Goal: Information Seeking & Learning: Learn about a topic

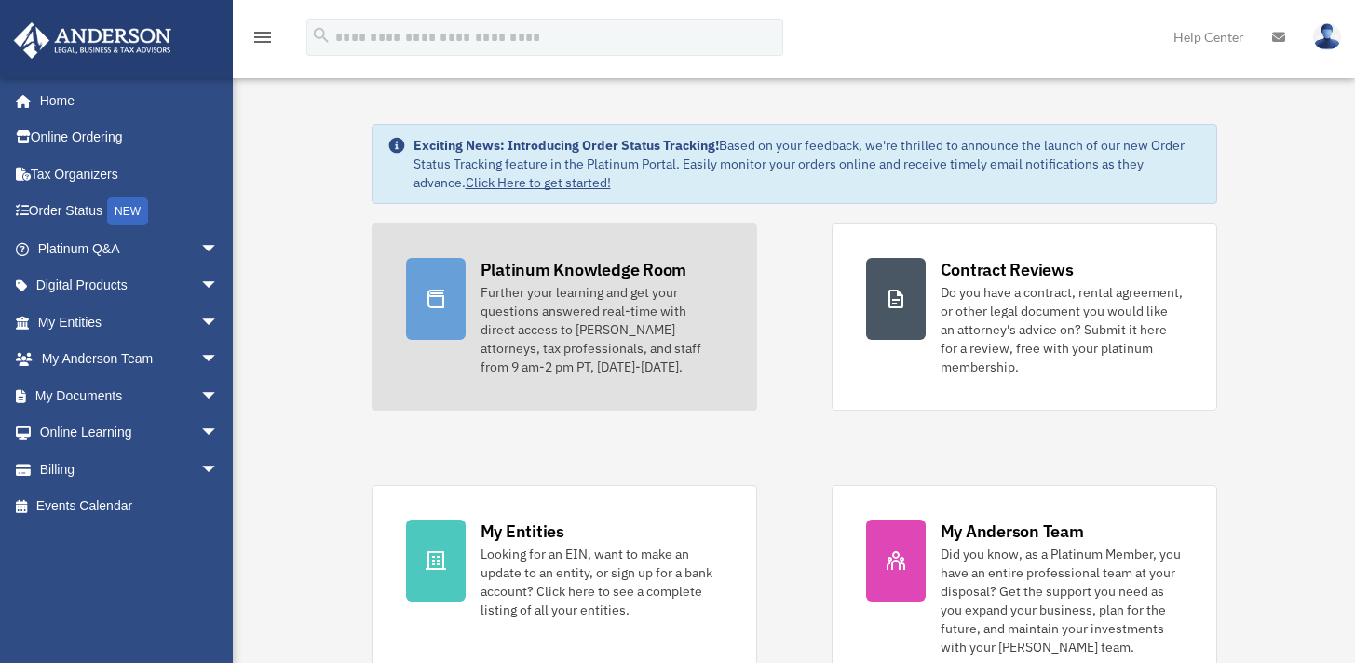
click at [540, 311] on div "Further your learning and get your questions answered real-time with direct acc…" at bounding box center [602, 329] width 242 height 93
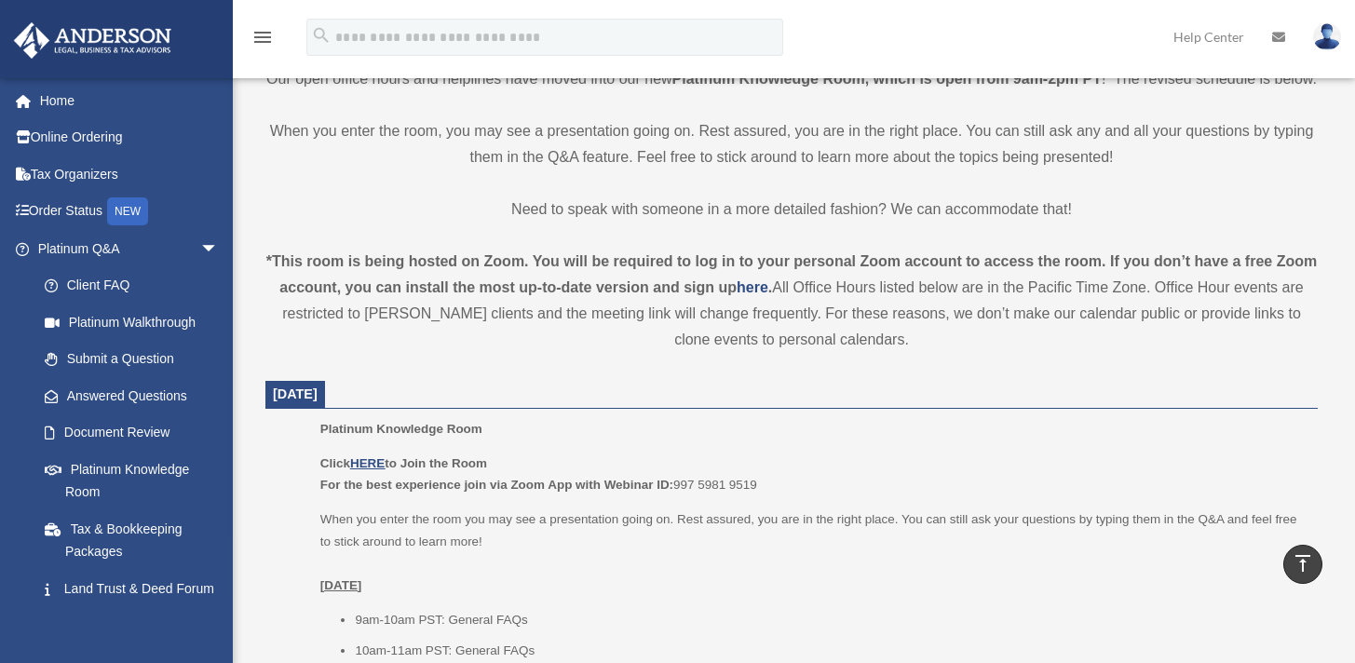
scroll to position [497, 0]
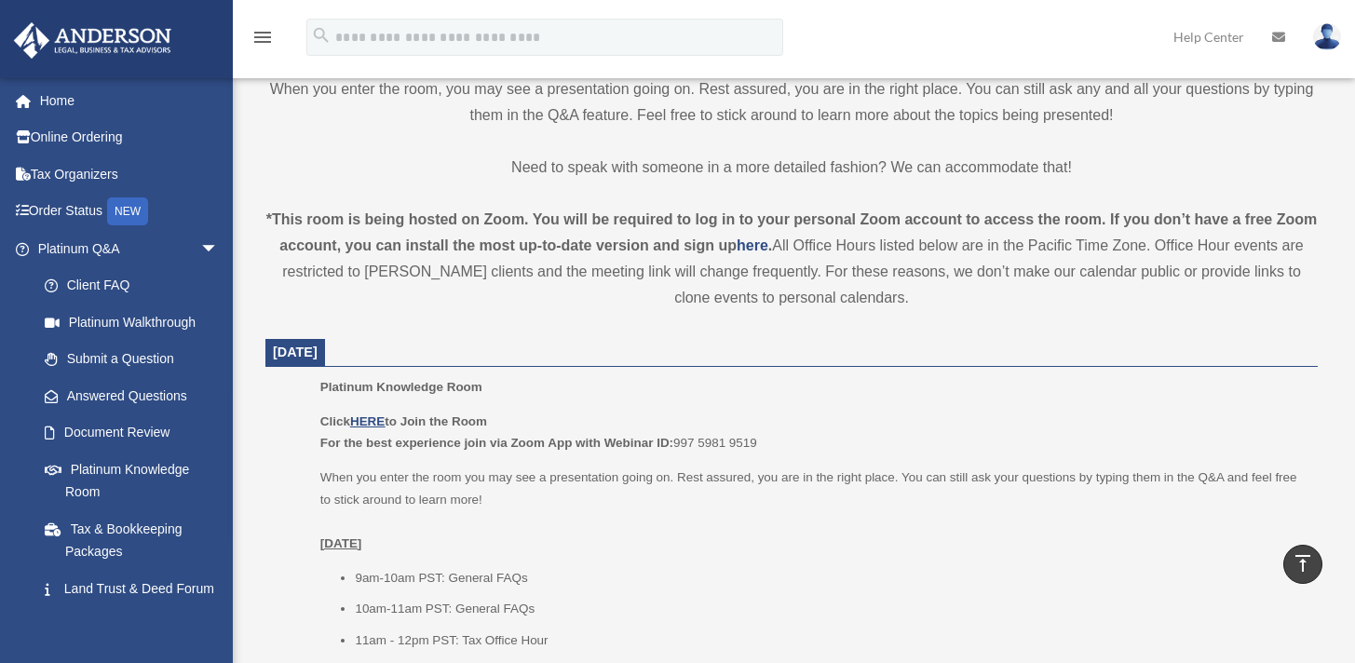
click at [367, 455] on p "Click HERE to Join the Room For the best experience join via Zoom App with Webi…" at bounding box center [812, 433] width 985 height 44
click at [376, 428] on u "HERE" at bounding box center [367, 421] width 34 height 14
click at [110, 461] on link "Platinum Knowledge Room" at bounding box center [136, 481] width 221 height 60
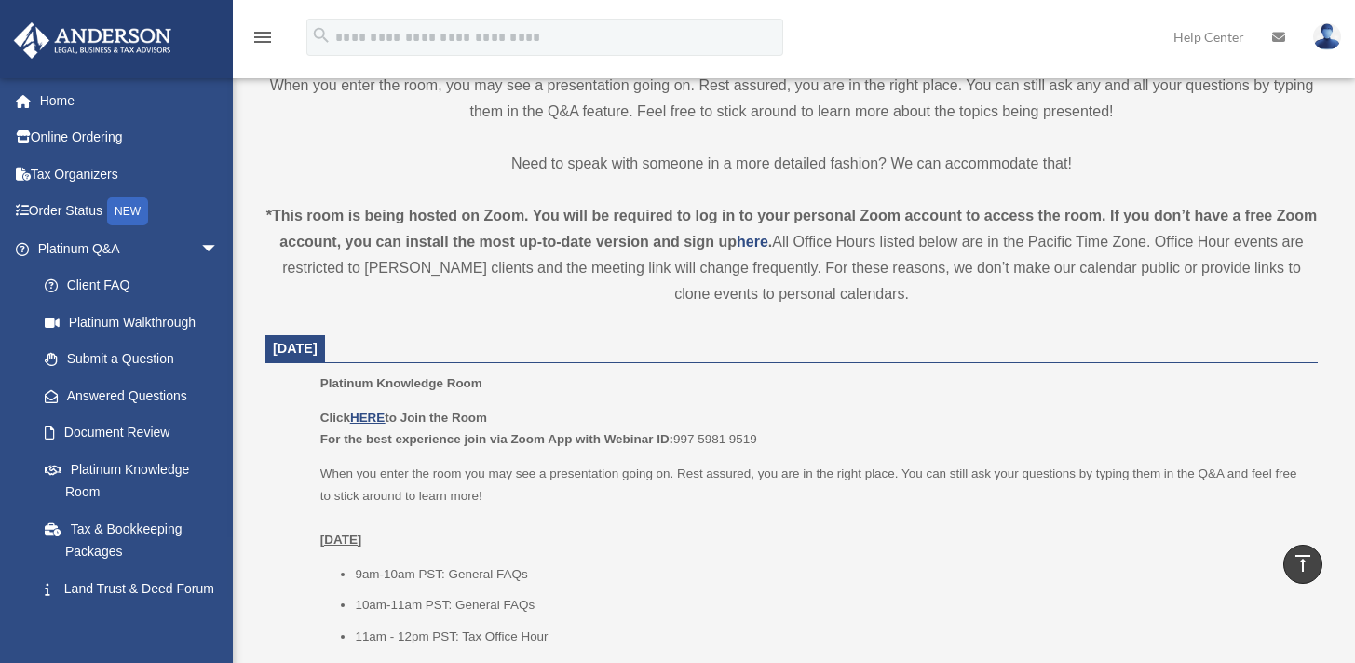
scroll to position [504, 0]
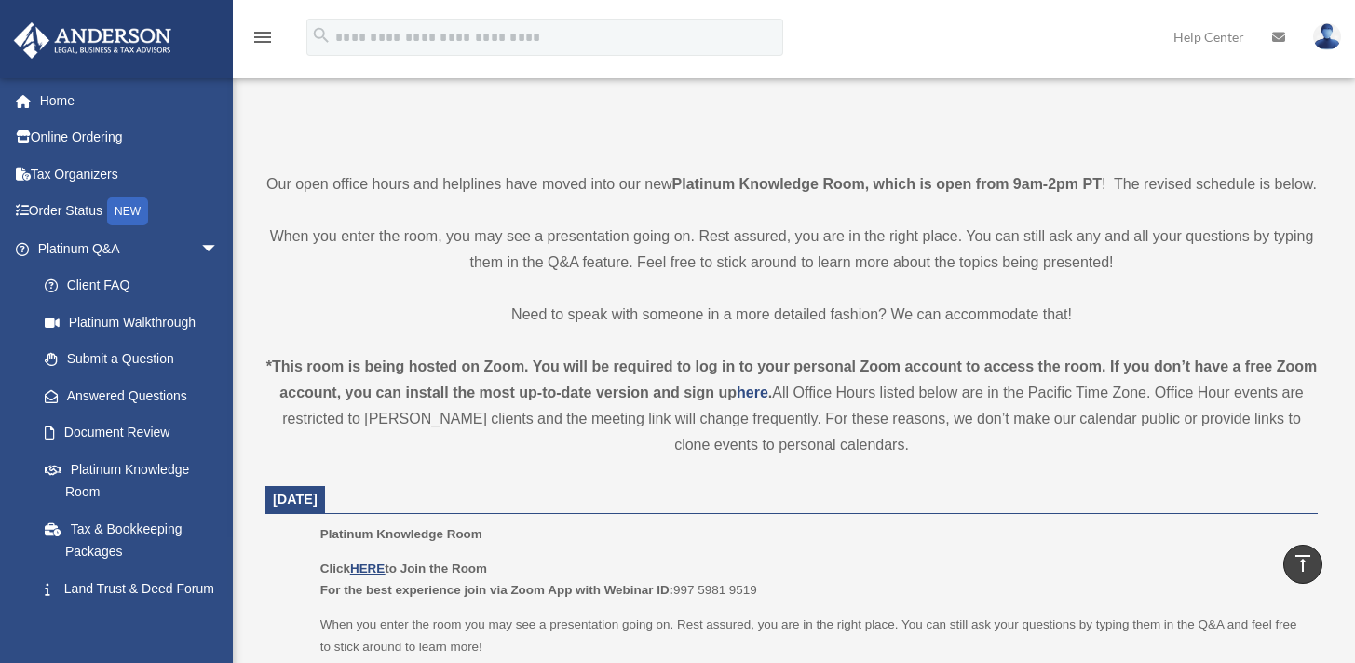
scroll to position [677, 0]
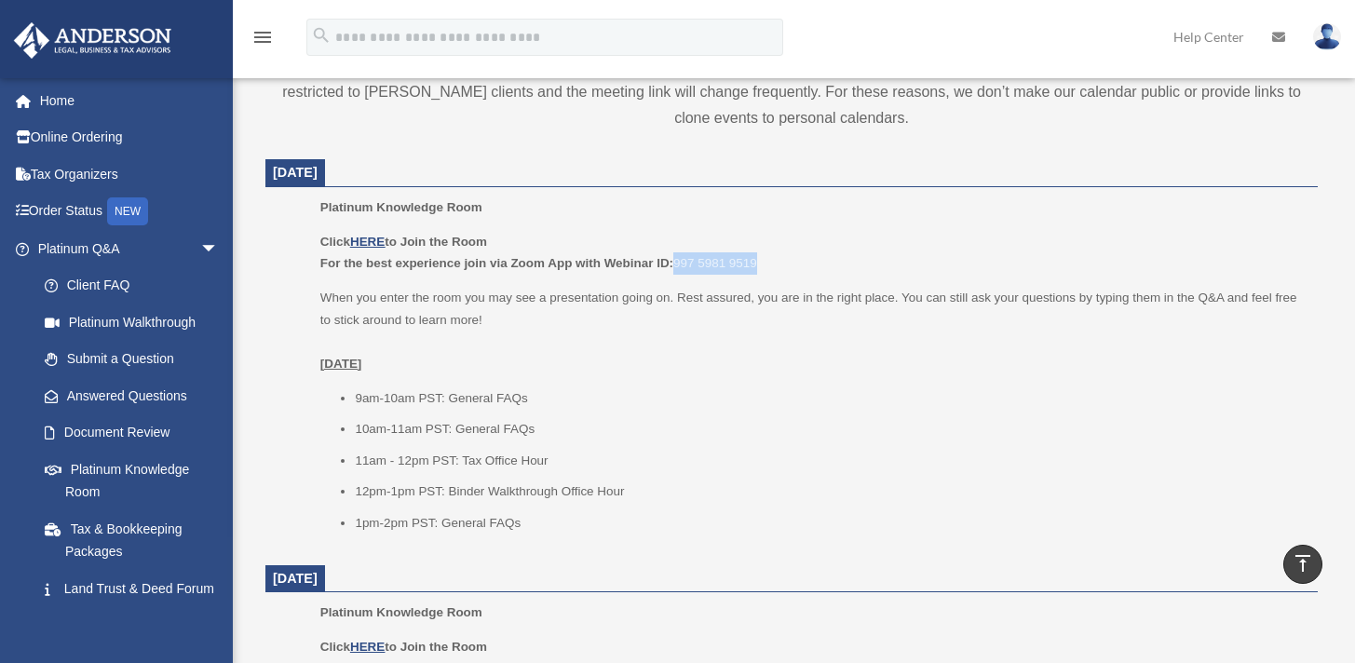
drag, startPoint x: 763, startPoint y: 287, endPoint x: 678, endPoint y: 288, distance: 84.8
click at [678, 275] on p "Click HERE to Join the Room For the best experience join via Zoom App with Webi…" at bounding box center [812, 253] width 985 height 44
copy p "997 5981 9519"
click at [372, 249] on u "HERE" at bounding box center [367, 242] width 34 height 14
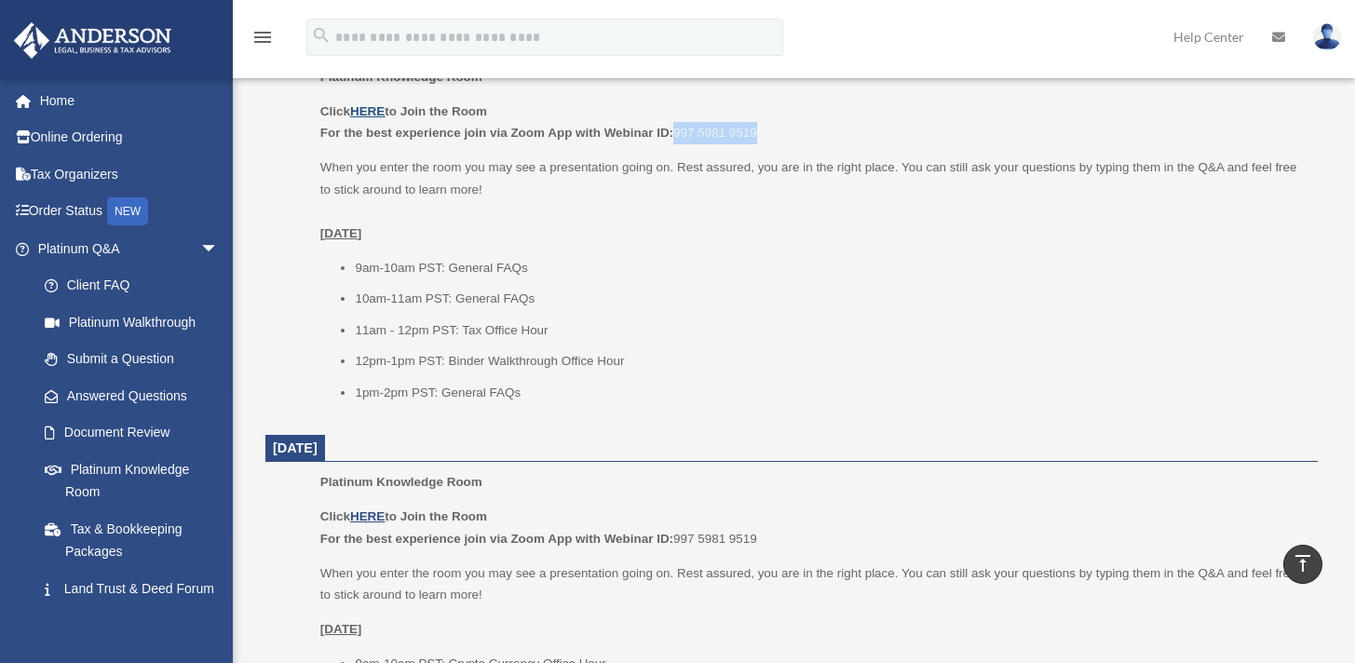
scroll to position [809, 0]
click at [441, 308] on li "10am-11am PST: General FAQs" at bounding box center [830, 297] width 950 height 22
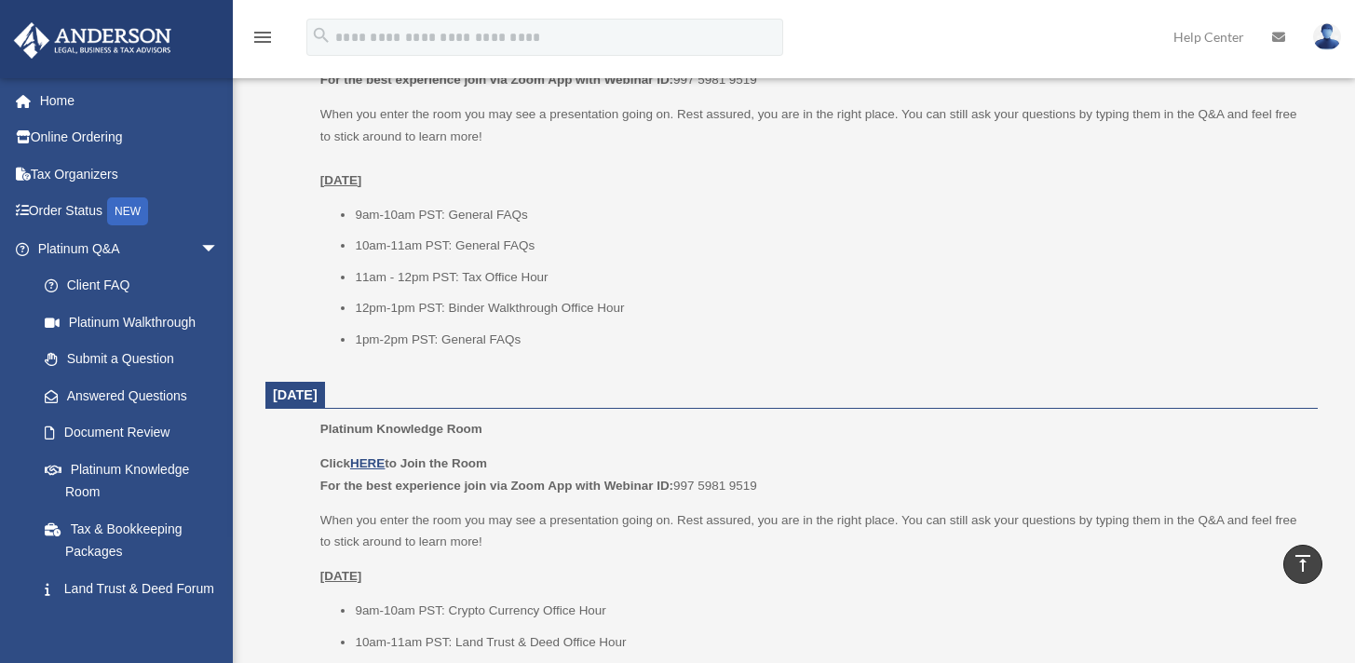
scroll to position [862, 0]
